Goal: Book appointment/travel/reservation

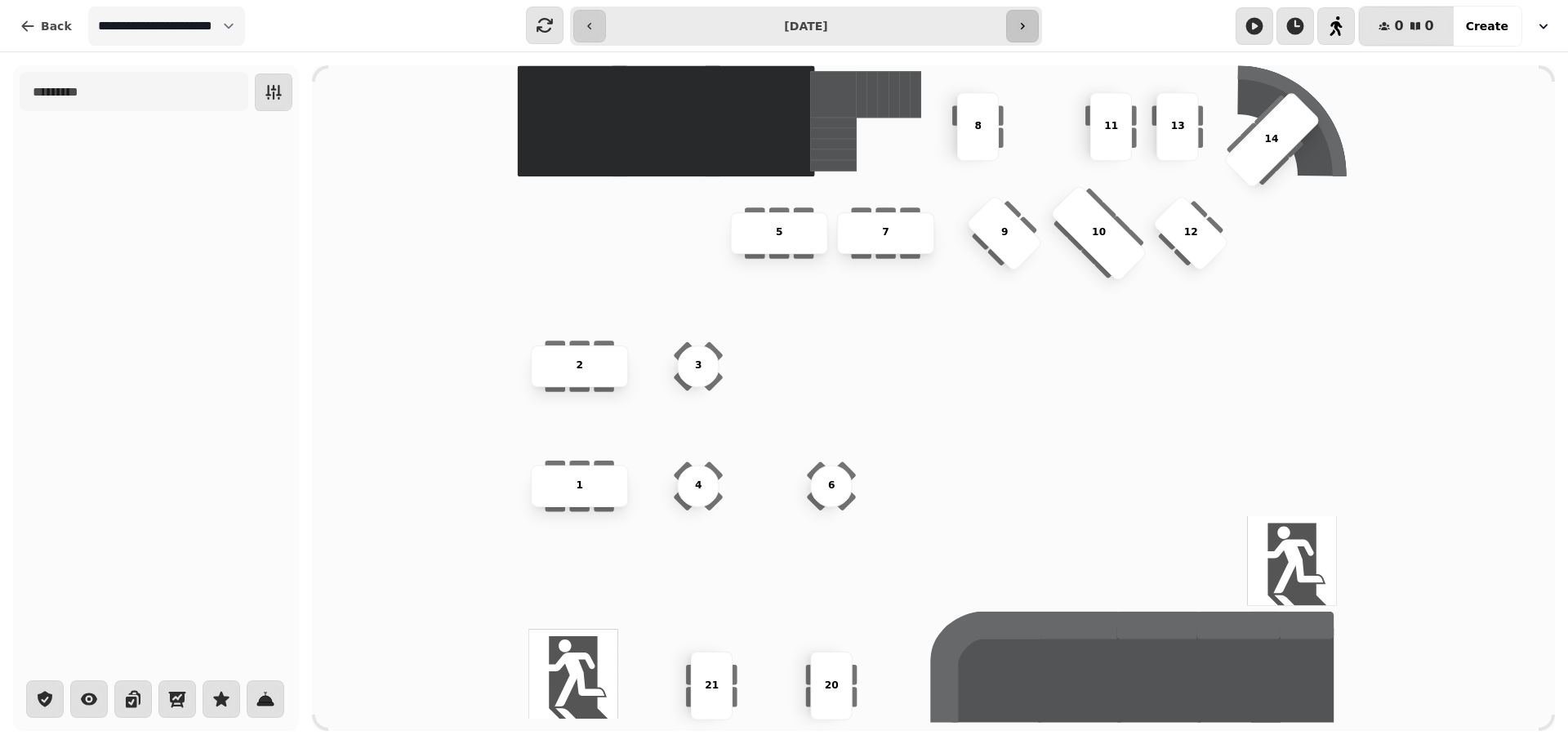
click at [1030, 15] on button "button" at bounding box center [1023, 26] width 33 height 33
click at [591, 17] on button "button" at bounding box center [590, 26] width 33 height 33
click at [1036, 32] on button "button" at bounding box center [1023, 26] width 33 height 33
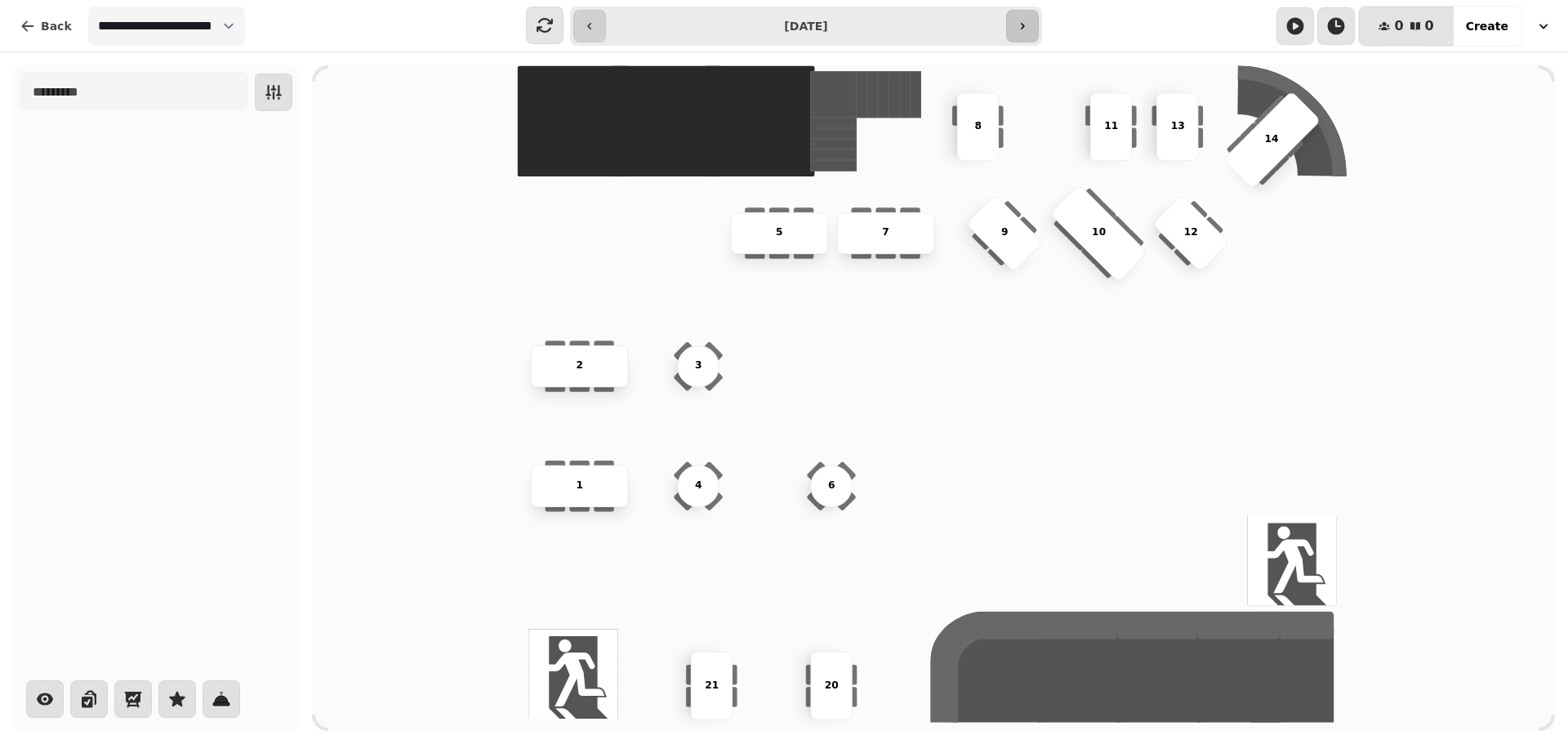
click at [1036, 32] on button "button" at bounding box center [1023, 26] width 33 height 33
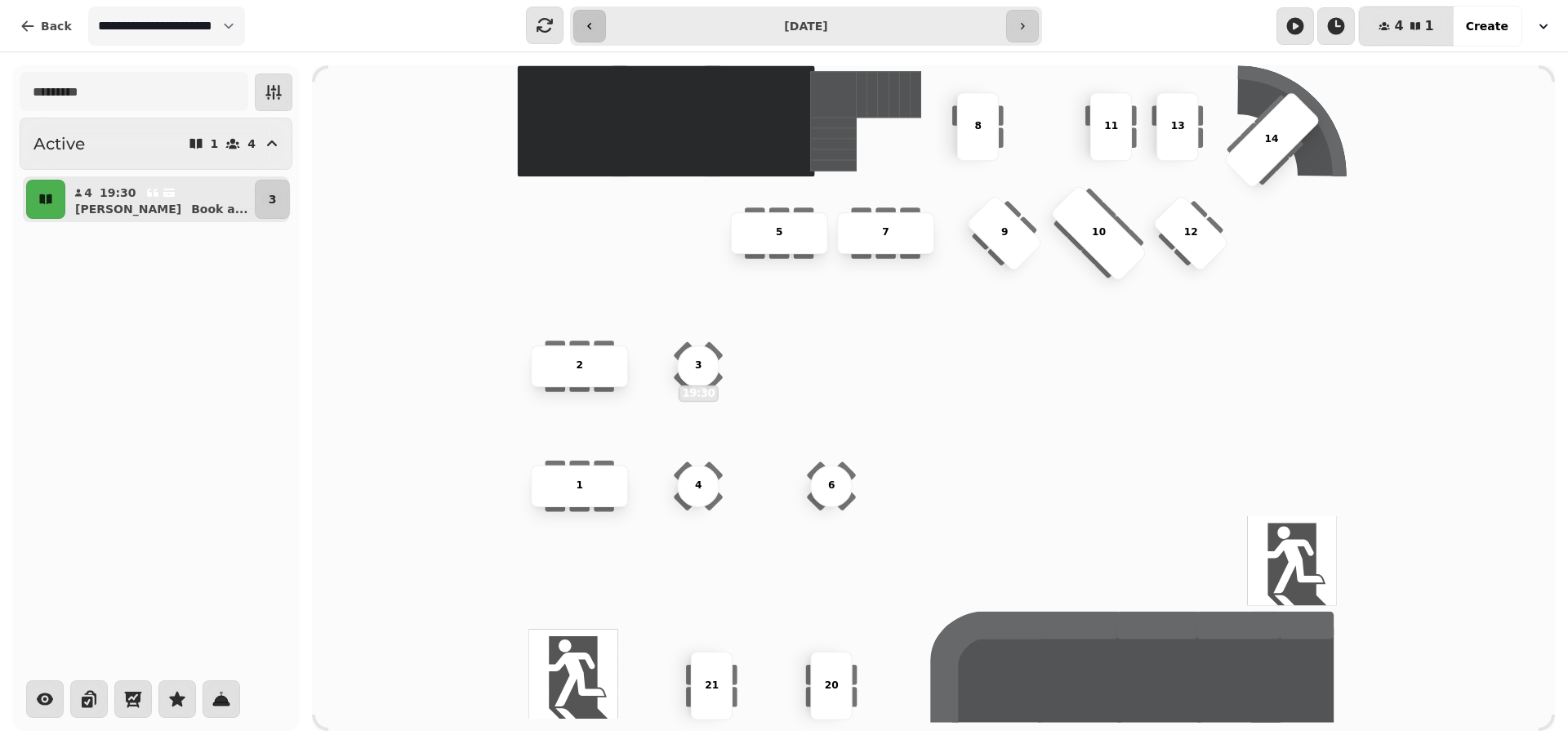
click at [589, 28] on icon "button" at bounding box center [589, 26] width 13 height 13
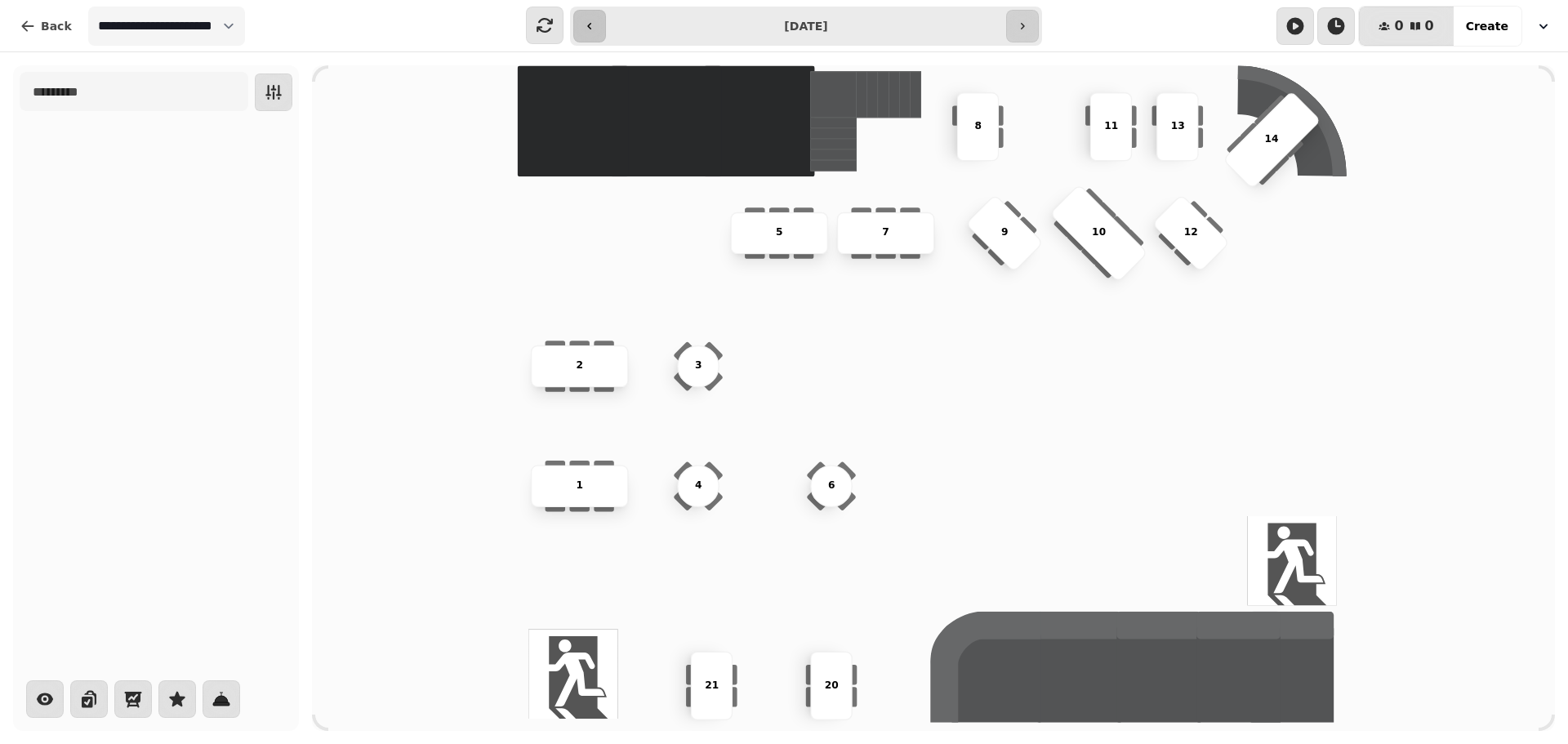
click at [589, 28] on icon "button" at bounding box center [589, 26] width 13 height 13
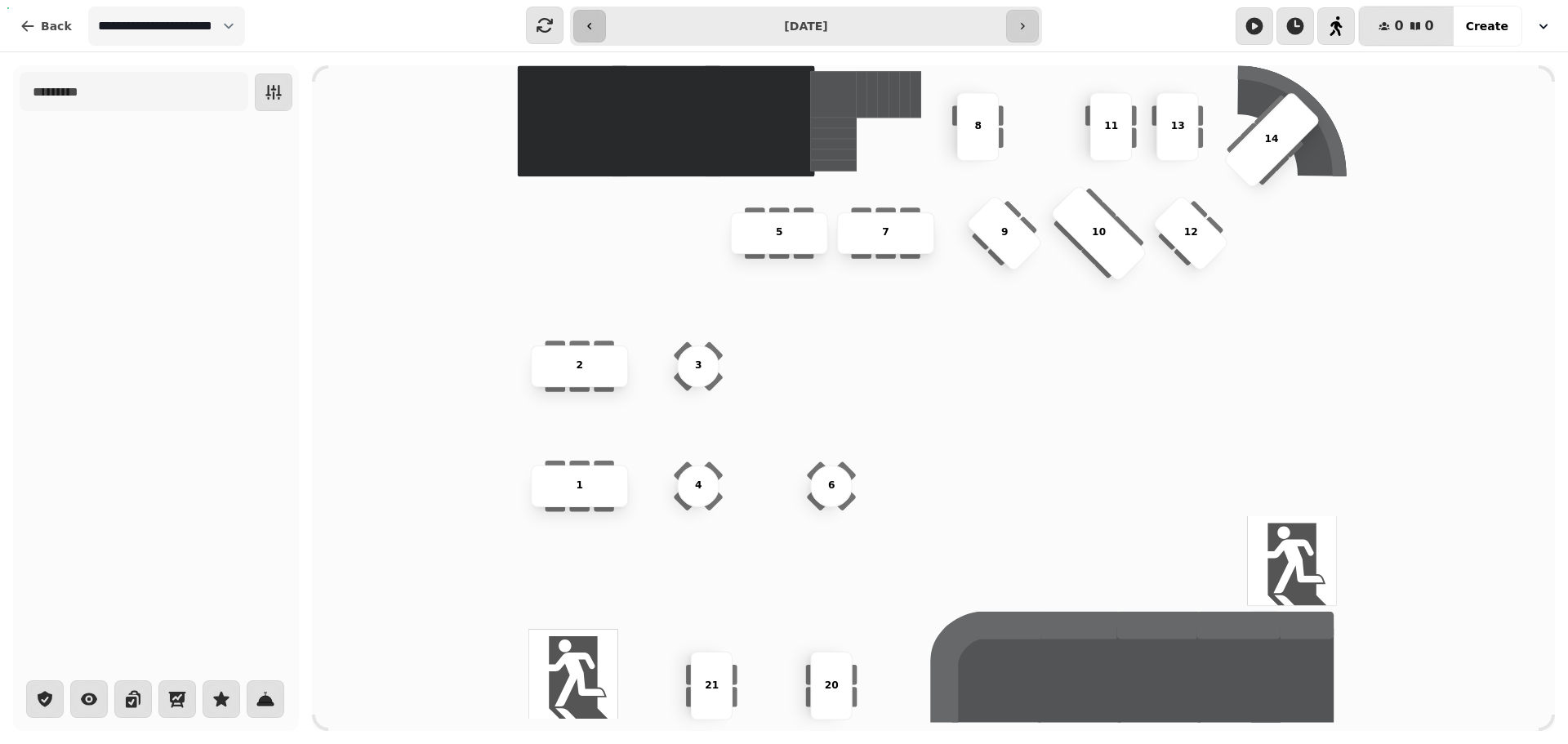
click at [589, 28] on icon "button" at bounding box center [589, 26] width 13 height 13
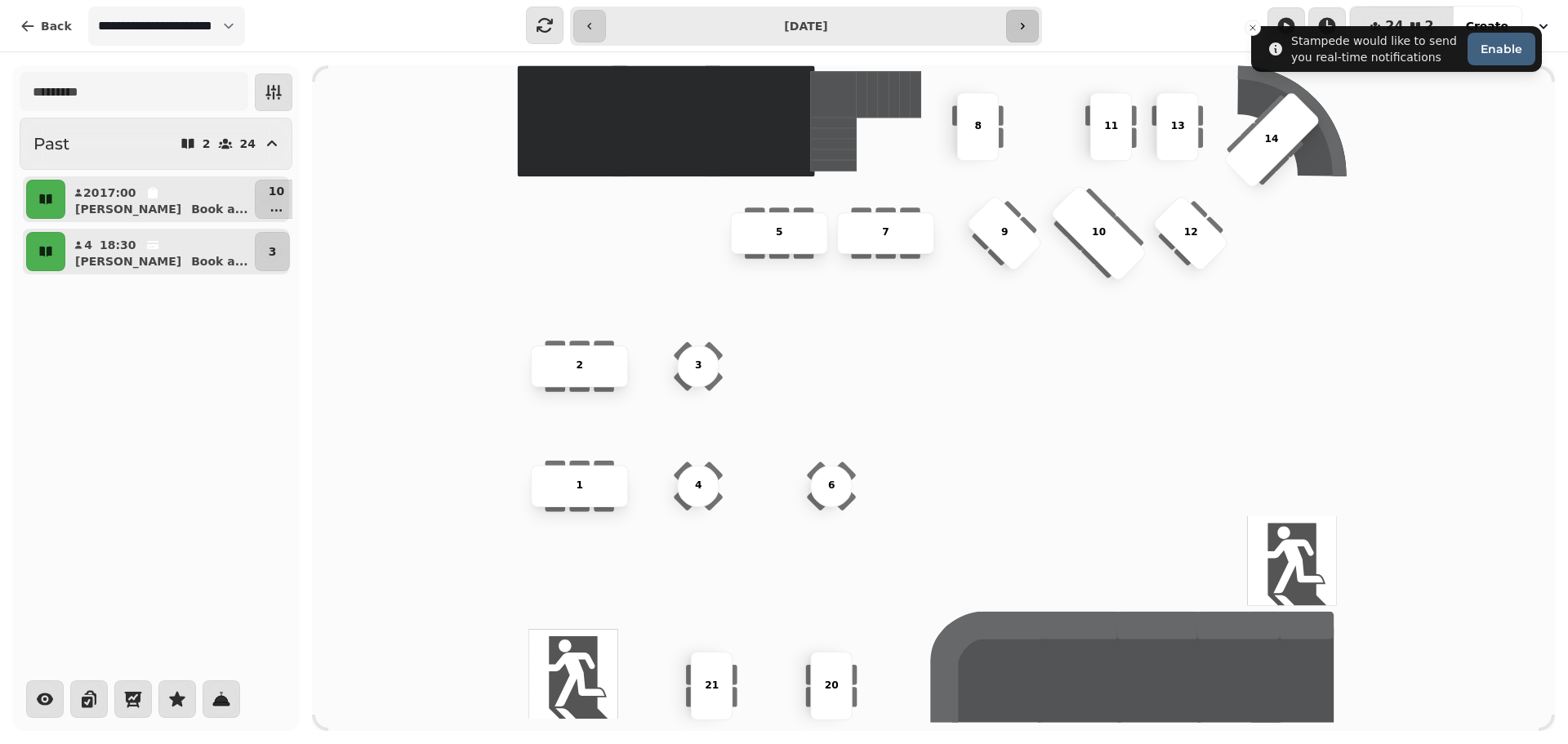
click at [1012, 25] on button "button" at bounding box center [1023, 26] width 33 height 33
type input "**********"
